Goal: Task Accomplishment & Management: Complete application form

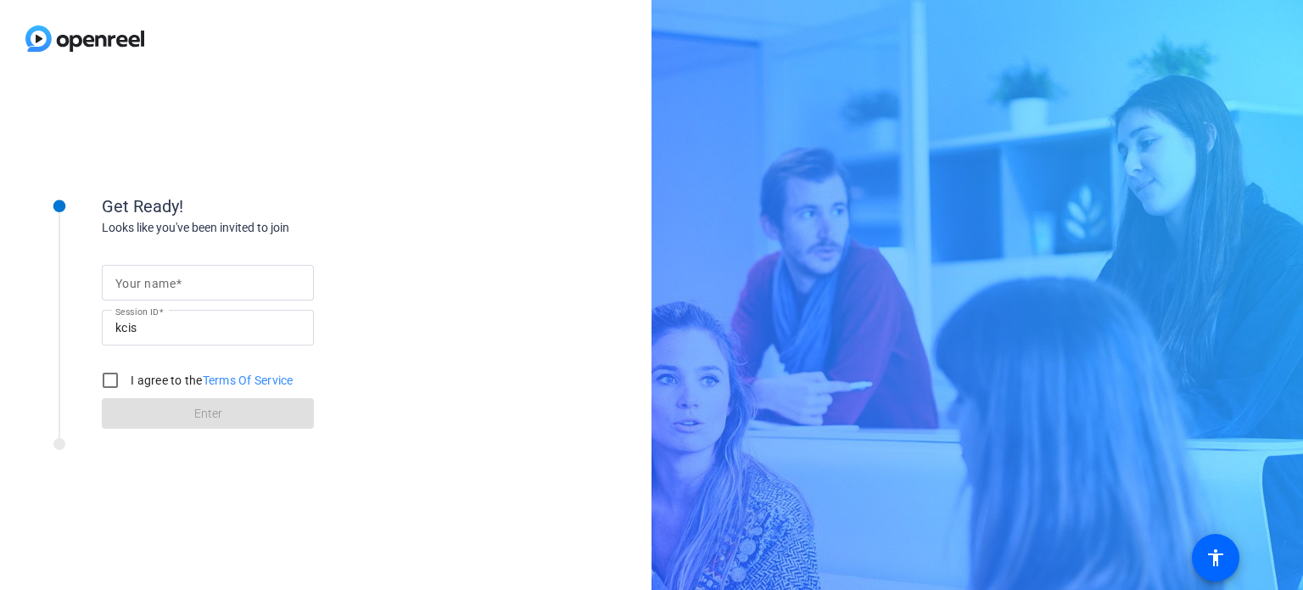
click at [179, 283] on span at bounding box center [179, 284] width 6 height 14
click at [179, 283] on input "Your name" at bounding box center [207, 282] width 185 height 20
type input "[PERSON_NAME]"
click at [110, 384] on input "I agree to the Terms Of Service" at bounding box center [110, 380] width 34 height 34
checkbox input "true"
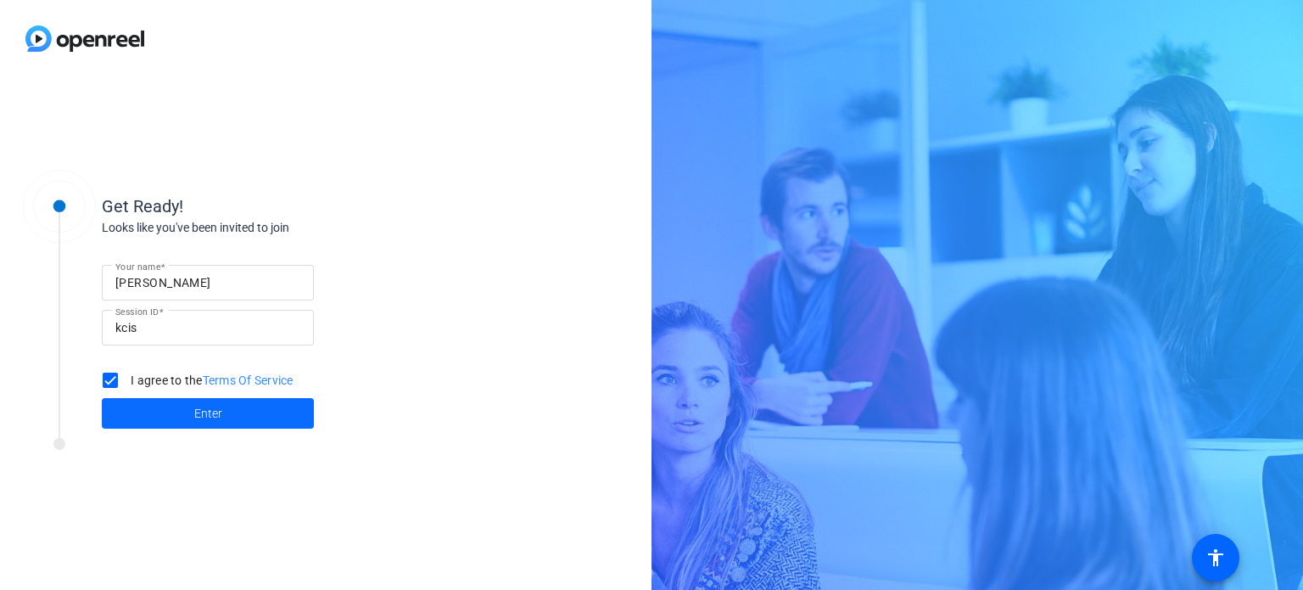
click at [171, 420] on span at bounding box center [208, 413] width 212 height 41
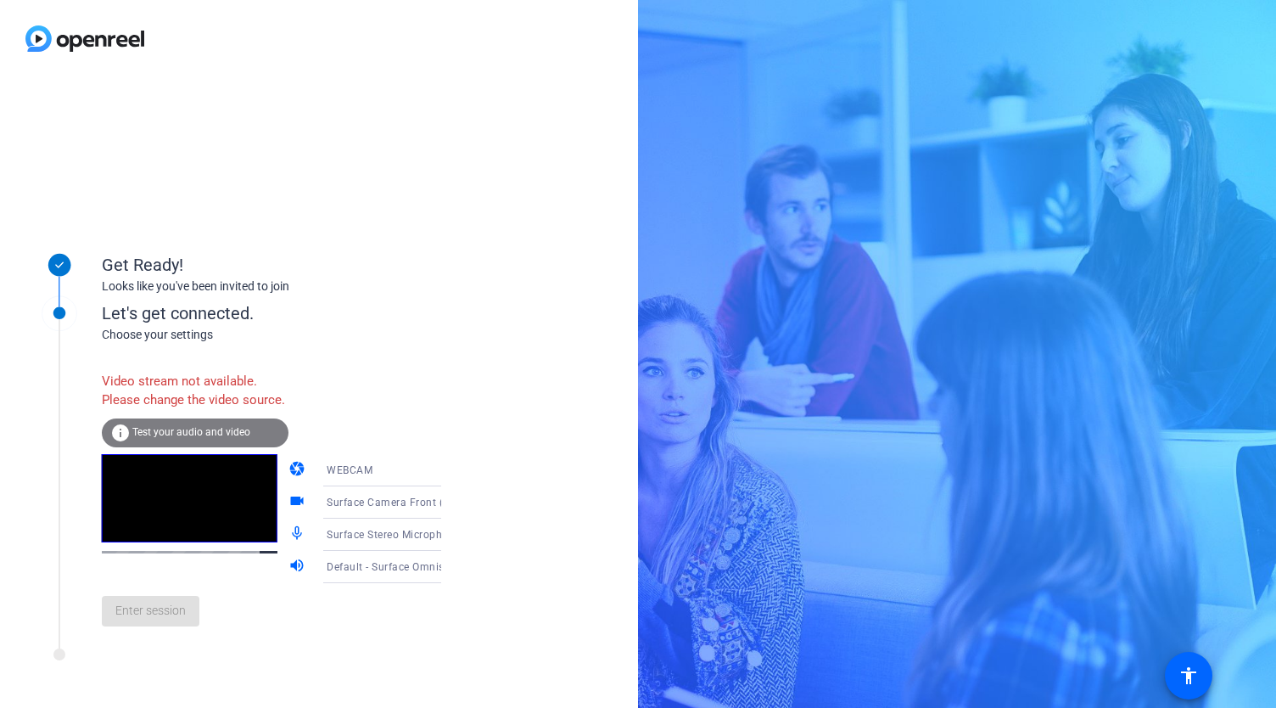
click at [510, 230] on div "Get Ready! Looks like you've been invited to join Let's get connected. Choose y…" at bounding box center [319, 392] width 638 height 630
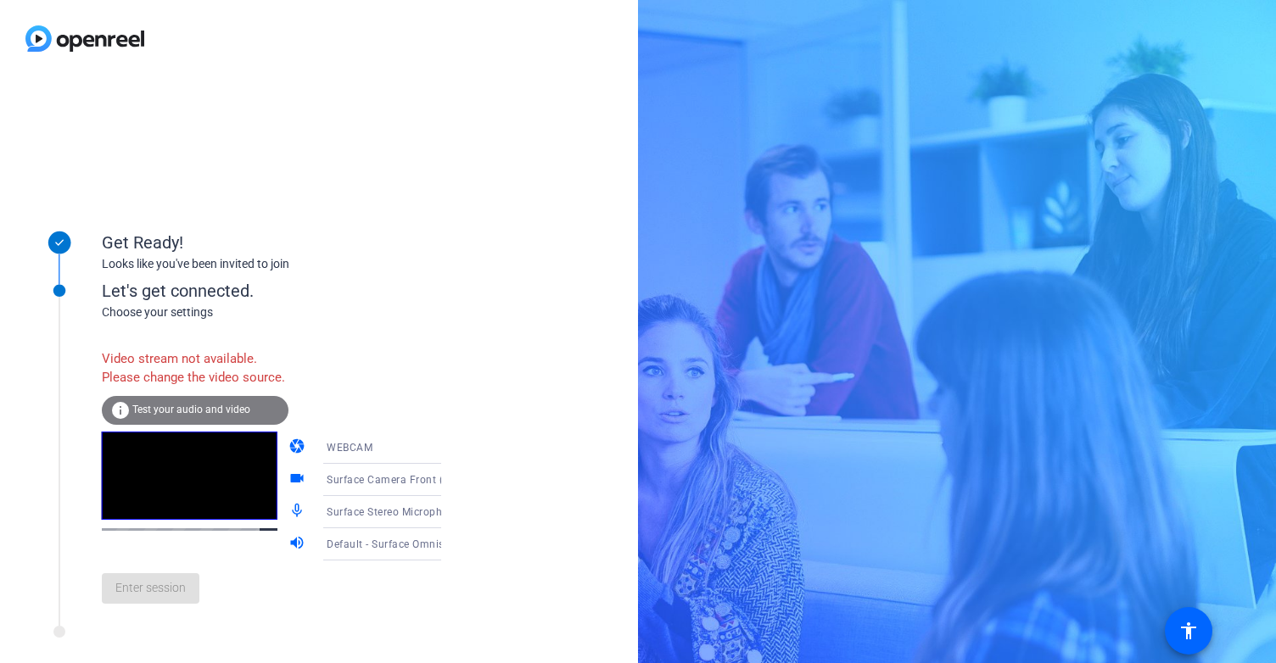
click at [468, 209] on div "Get Ready! Looks like you've been invited to join Let's get connected. Choose y…" at bounding box center [319, 370] width 638 height 586
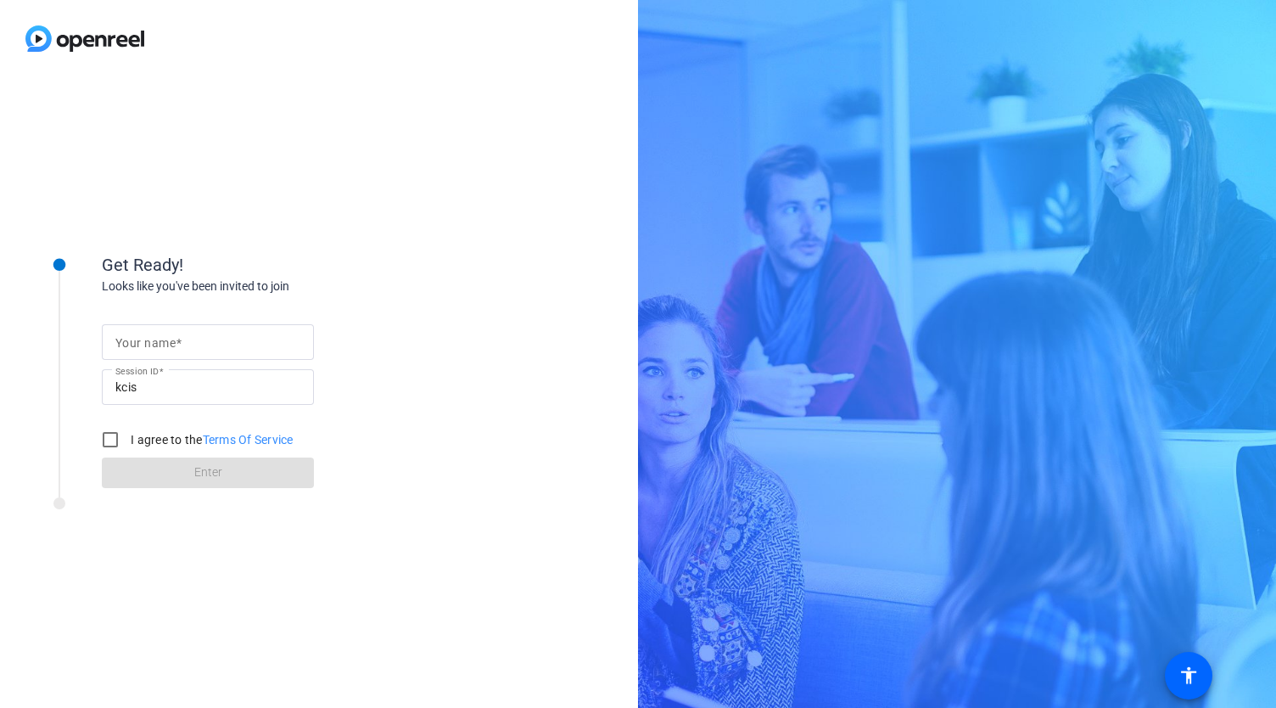
click at [149, 342] on mat-label "Your name" at bounding box center [145, 343] width 60 height 14
click at [149, 342] on input "Your name" at bounding box center [207, 342] width 185 height 20
type input "[PERSON_NAME]"
click at [112, 437] on input "I agree to the Terms Of Service" at bounding box center [110, 439] width 34 height 34
checkbox input "true"
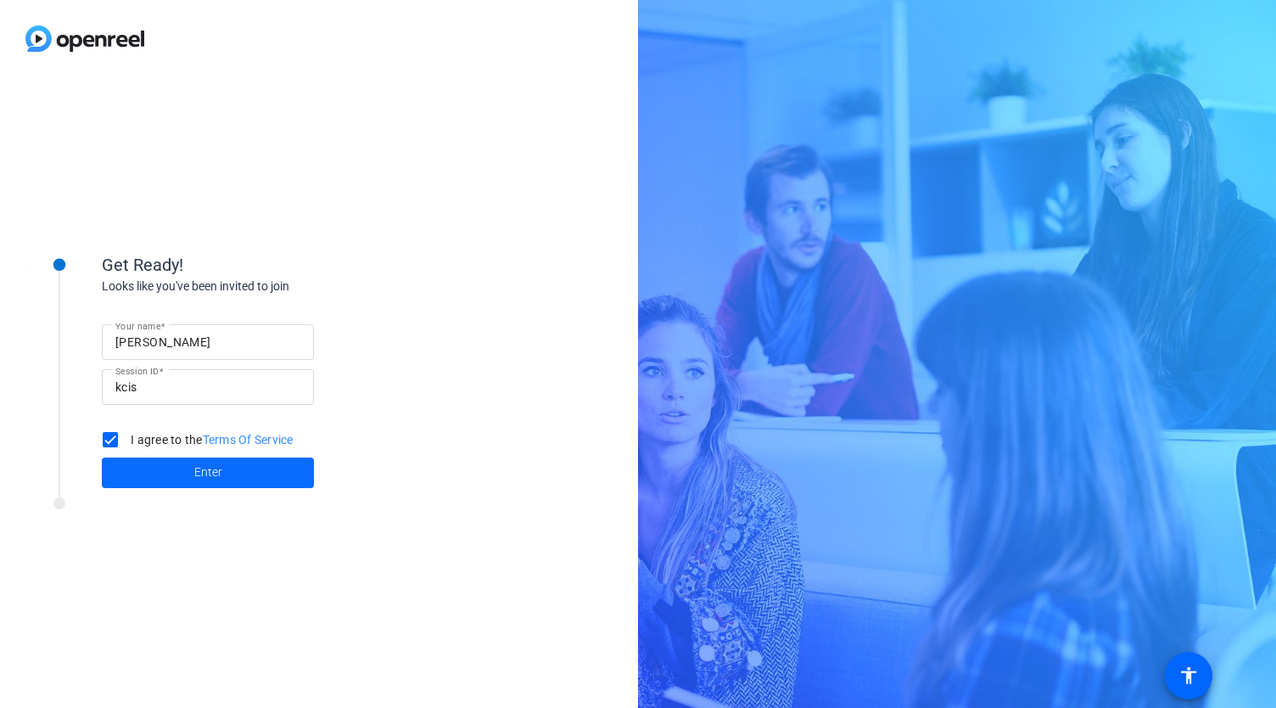
click at [141, 458] on span at bounding box center [208, 472] width 212 height 41
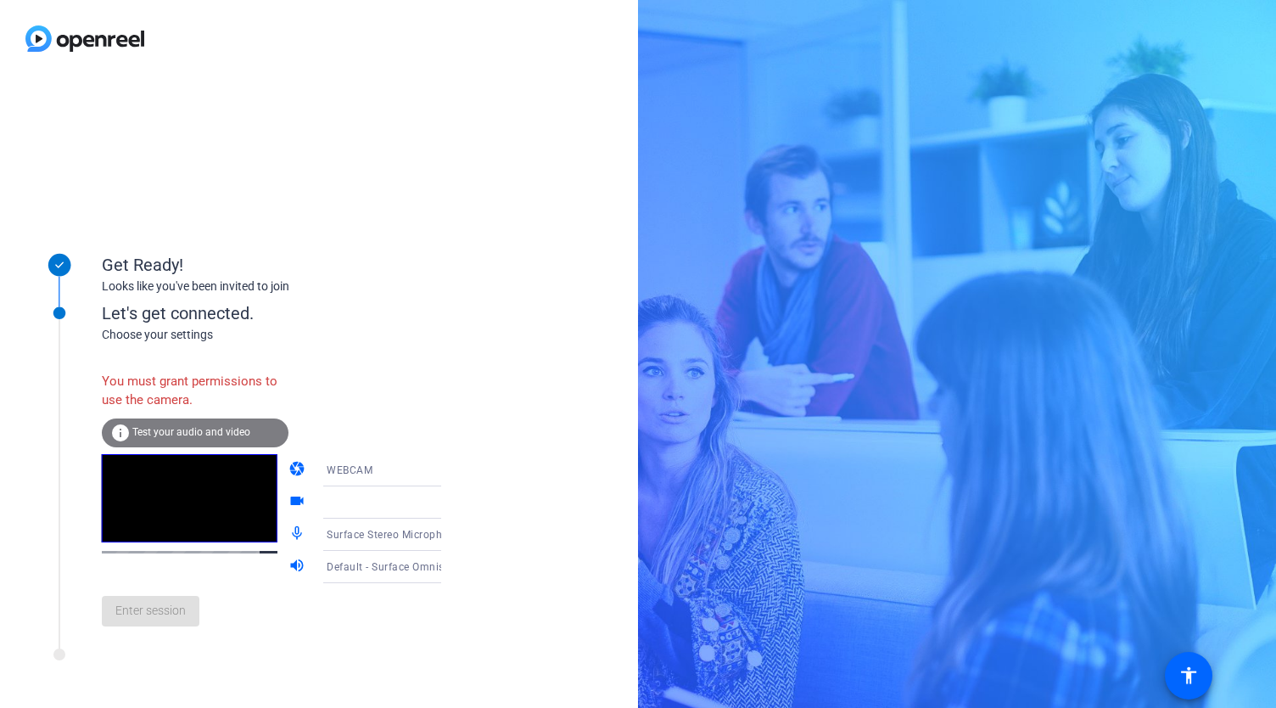
click at [448, 458] on icon at bounding box center [458, 502] width 20 height 20
click at [168, 432] on span "Test your audio and video" at bounding box center [191, 432] width 118 height 12
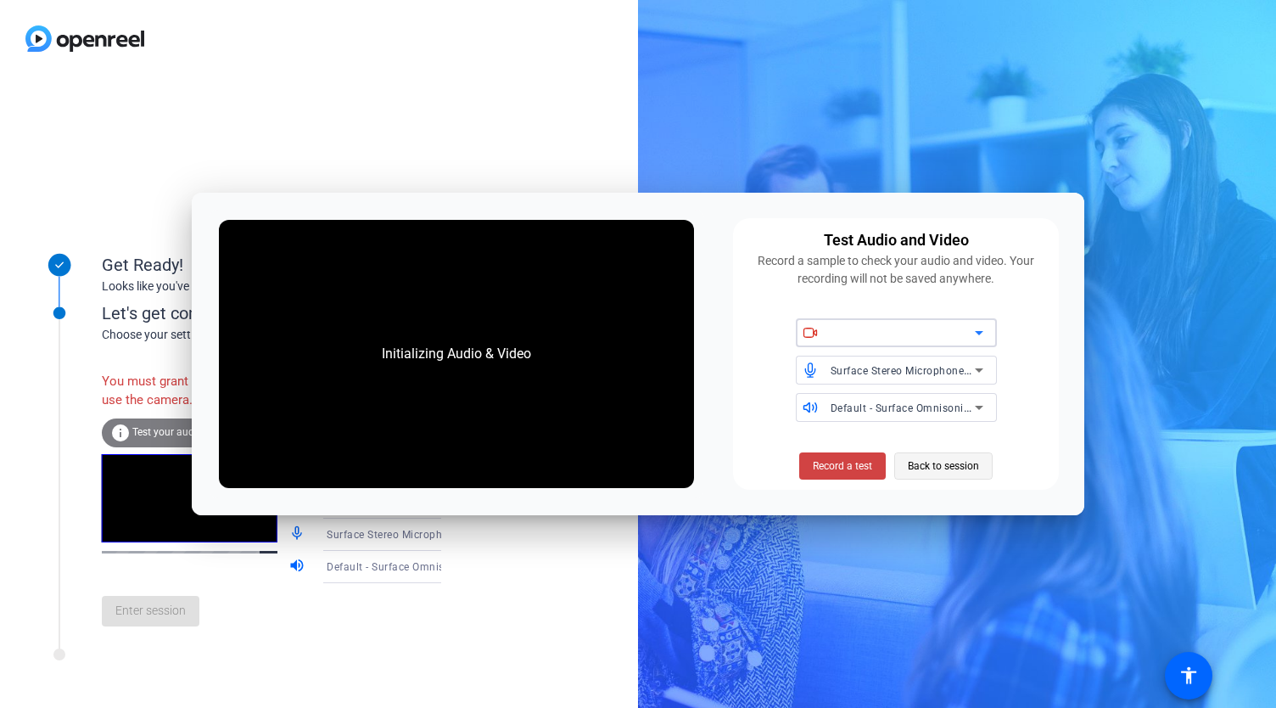
click at [537, 458] on span "Back to session" at bounding box center [943, 466] width 71 height 32
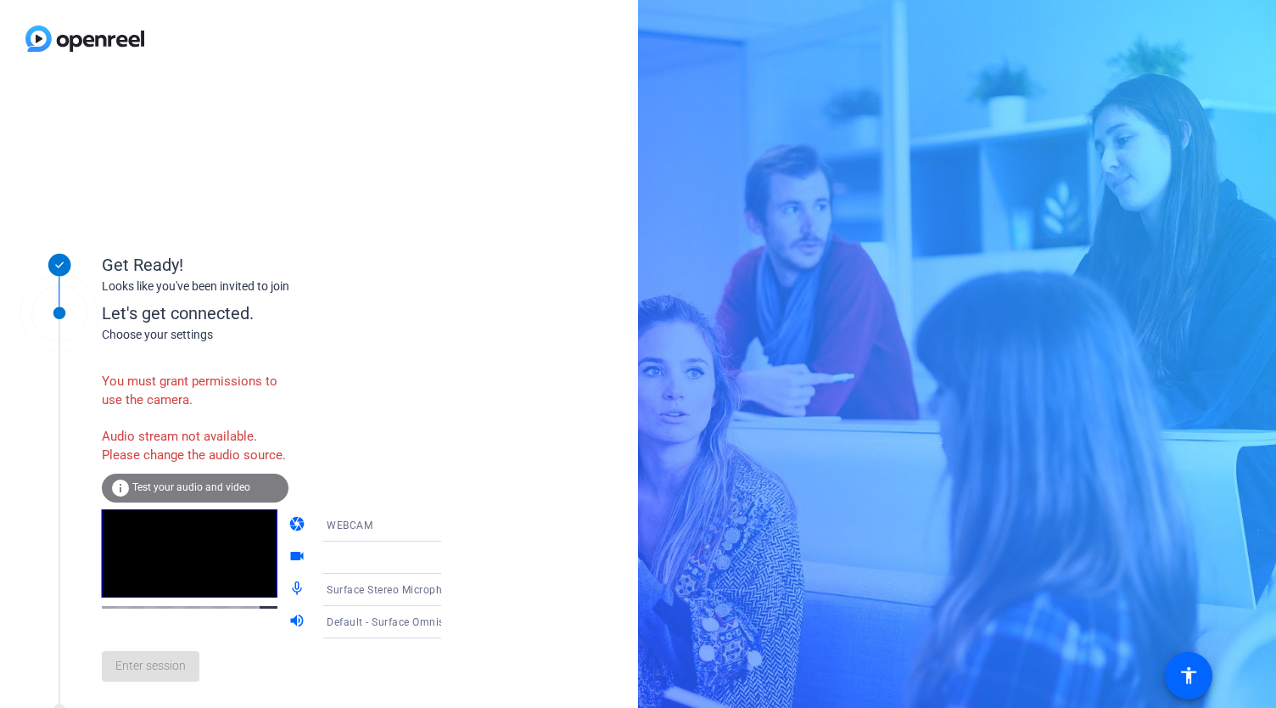
click at [537, 210] on div "Get Ready! Looks like you've been invited to join Let's get connected. Choose y…" at bounding box center [319, 392] width 638 height 630
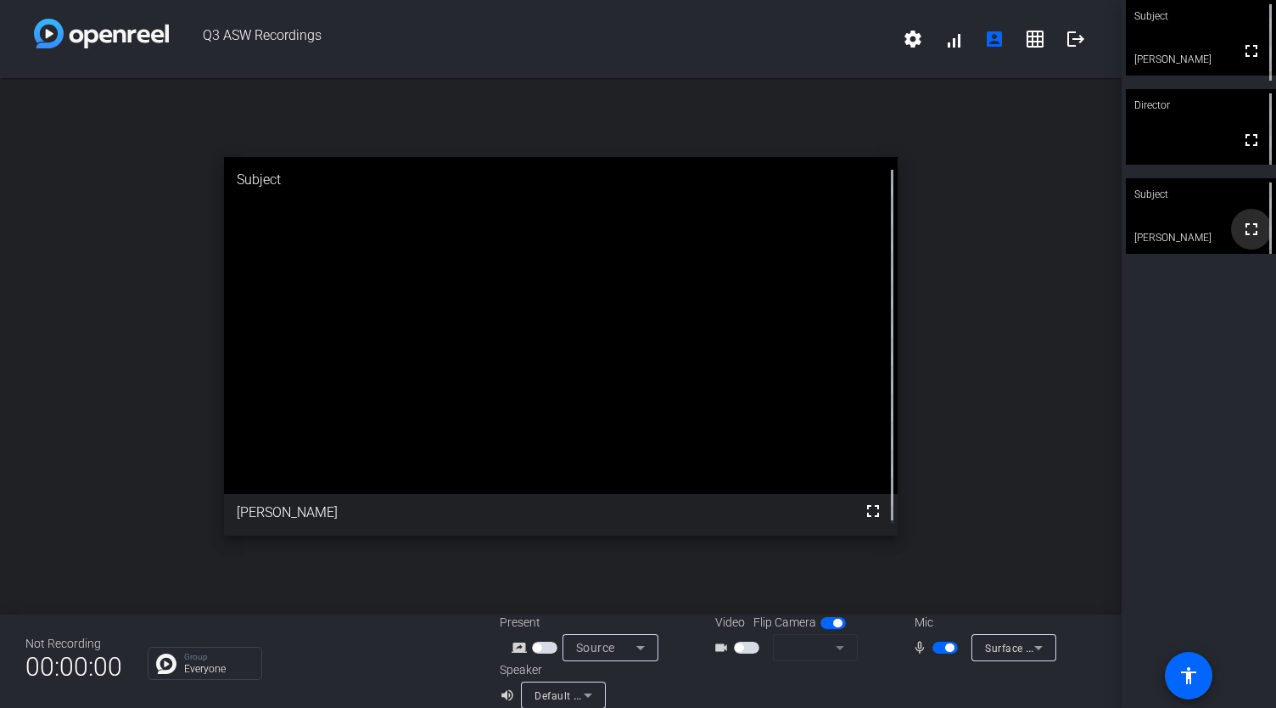
click at [1233, 216] on span at bounding box center [1251, 229] width 41 height 41
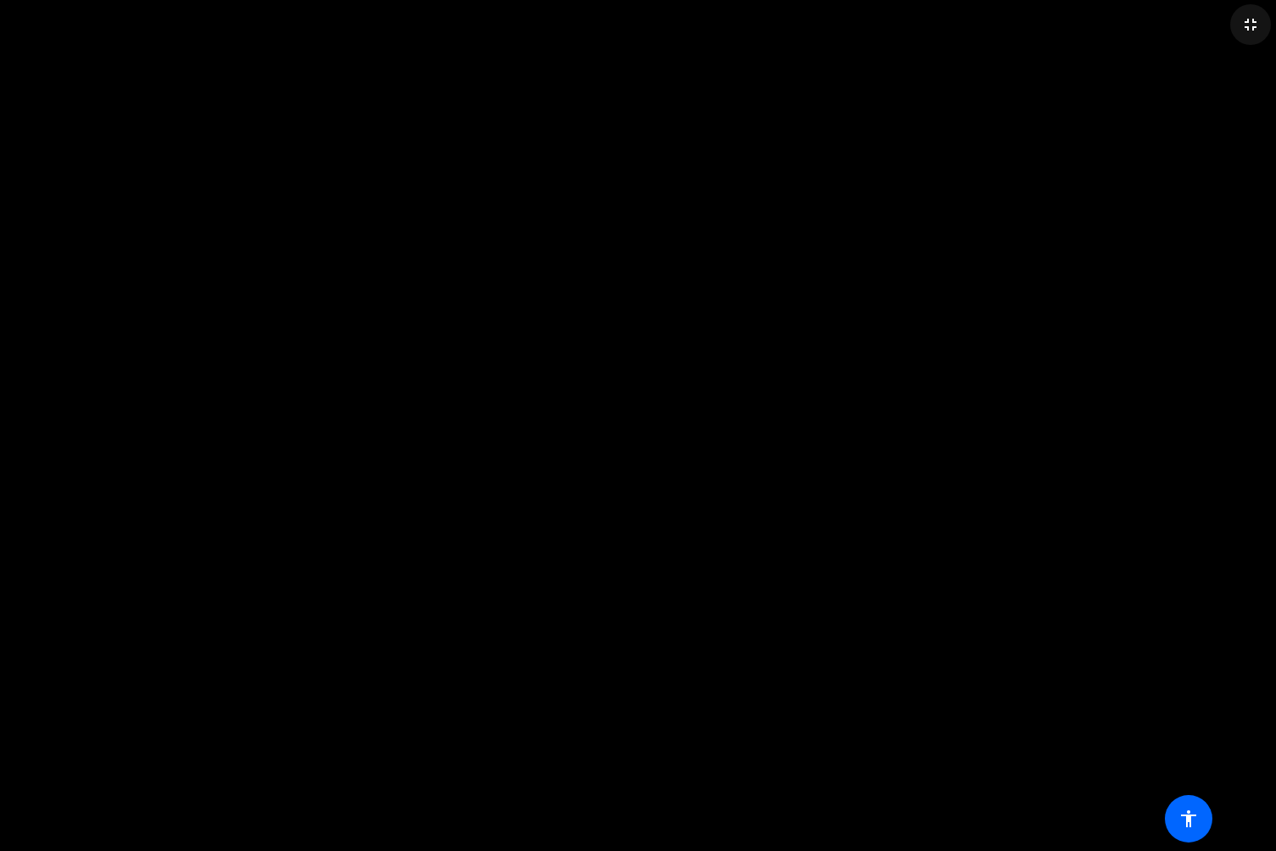
click at [1245, 29] on mat-icon "fullscreen_exit" at bounding box center [1250, 24] width 20 height 20
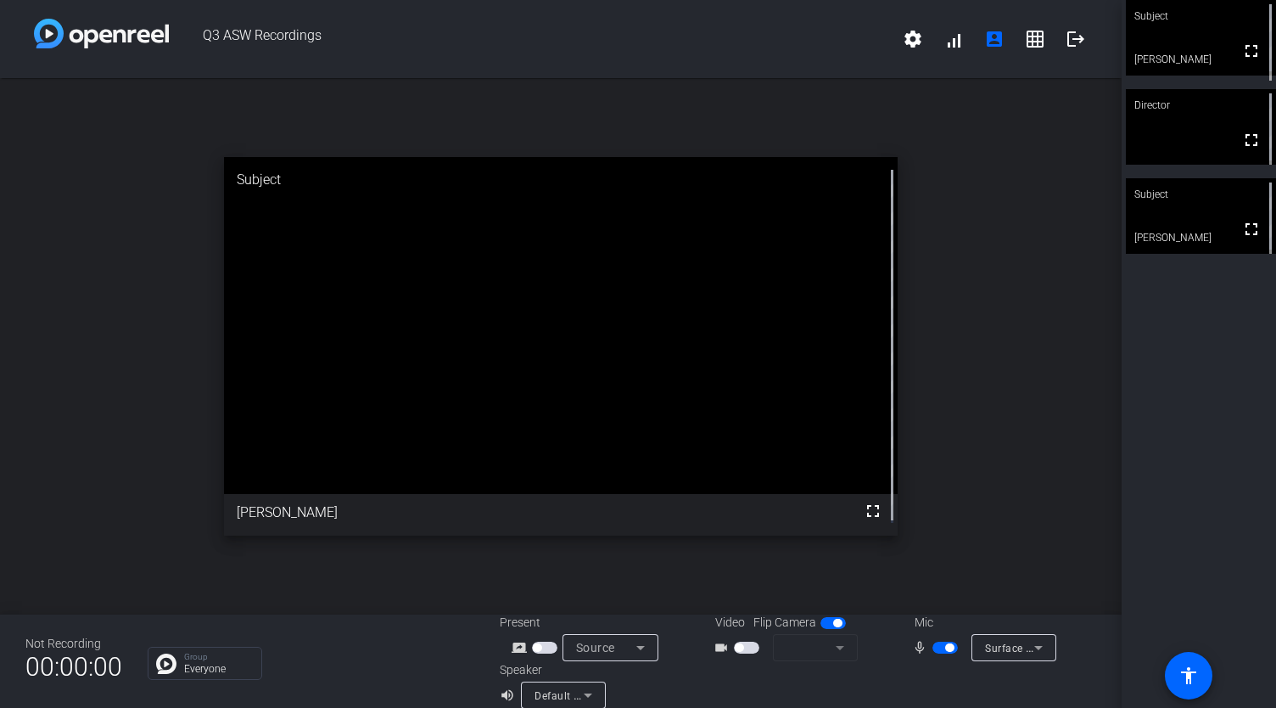
click at [1229, 196] on div "Subject" at bounding box center [1201, 194] width 150 height 32
click at [932, 647] on span "button" at bounding box center [944, 647] width 25 height 12
click at [933, 643] on span "button" at bounding box center [937, 647] width 8 height 8
click at [932, 650] on span "button" at bounding box center [944, 647] width 25 height 12
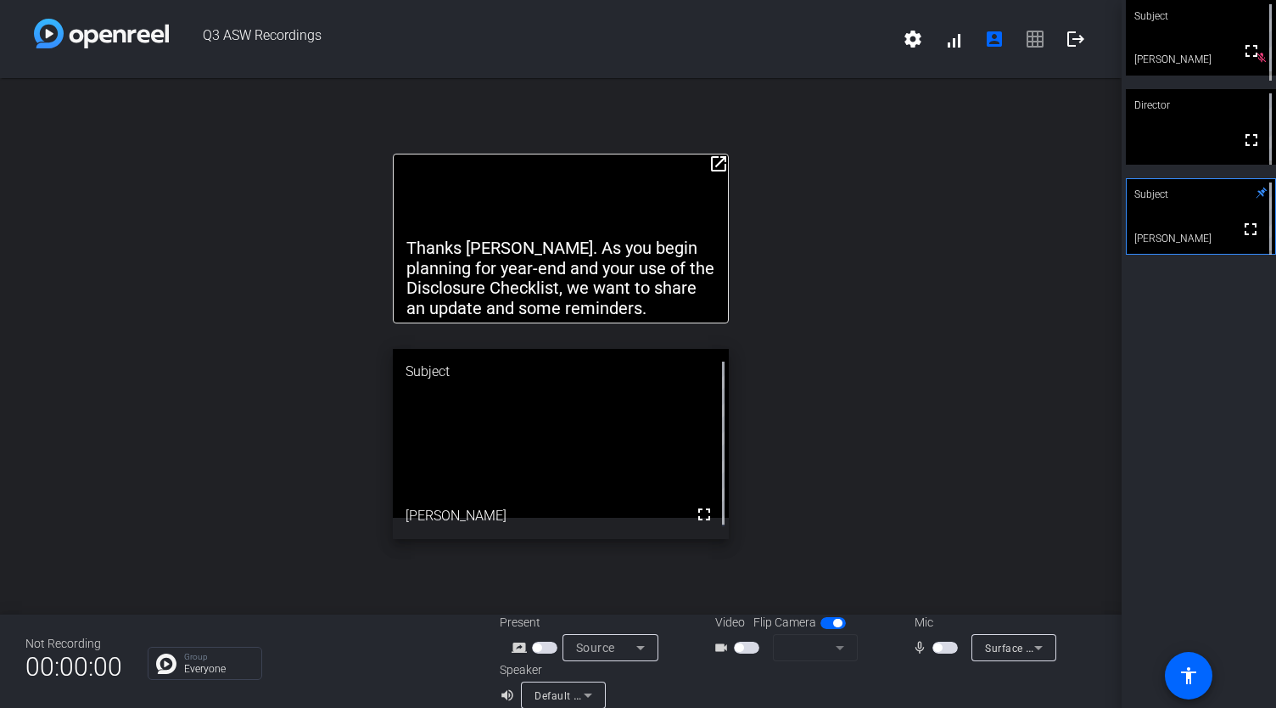
click at [933, 650] on span "button" at bounding box center [937, 647] width 8 height 8
click at [936, 646] on span "button" at bounding box center [944, 647] width 25 height 12
click at [932, 639] on mat-slide-toggle at bounding box center [946, 647] width 29 height 18
click at [937, 650] on span "button" at bounding box center [944, 647] width 25 height 12
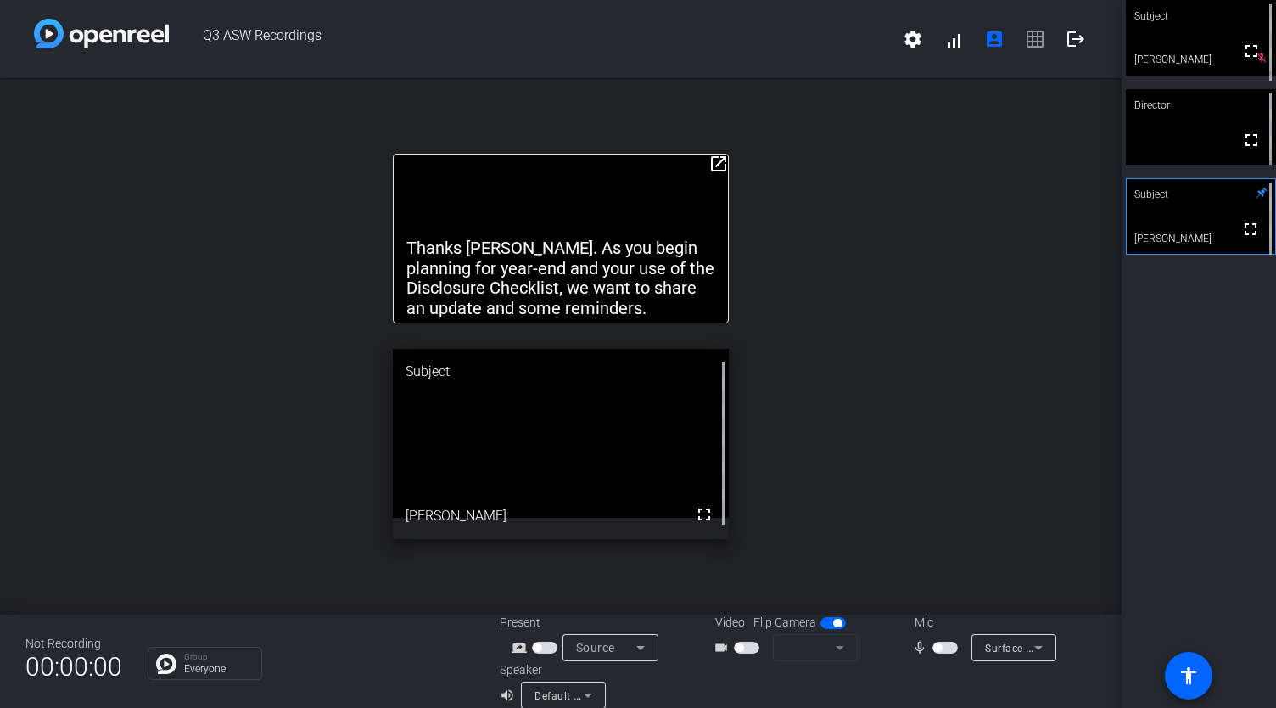
click at [937, 650] on span "button" at bounding box center [944, 647] width 25 height 12
click at [937, 650] on button "button" at bounding box center [944, 647] width 25 height 12
click at [937, 650] on span "button" at bounding box center [944, 647] width 25 height 12
